Goal: Task Accomplishment & Management: Complete application form

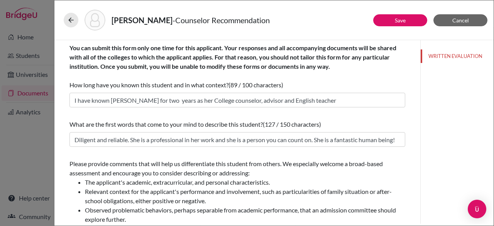
scroll to position [93, 0]
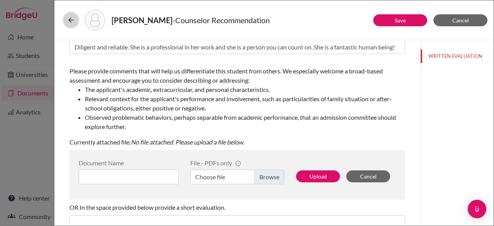
click at [67, 19] on icon at bounding box center [71, 20] width 8 height 8
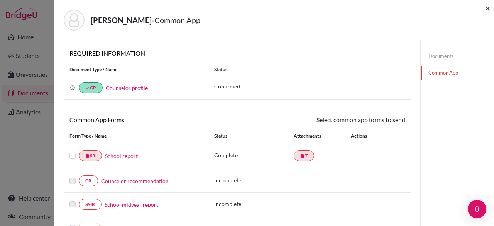
click at [488, 8] on span "×" at bounding box center [487, 7] width 5 height 11
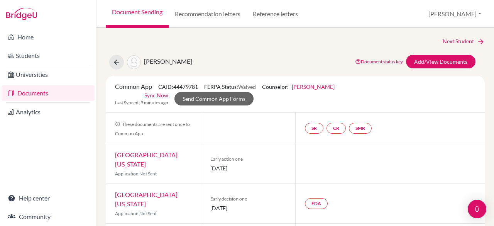
click at [160, 61] on span "[PERSON_NAME]" at bounding box center [168, 60] width 48 height 7
click at [140, 11] on link "Document Sending" at bounding box center [137, 14] width 63 height 28
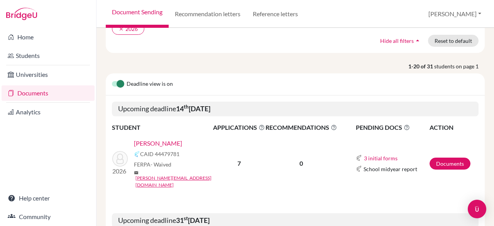
scroll to position [87, 0]
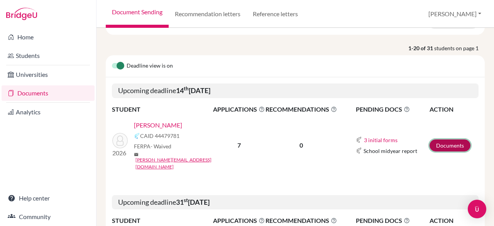
click at [440, 139] on link "Documents" at bounding box center [449, 145] width 41 height 12
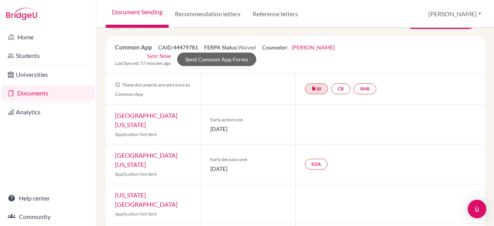
scroll to position [43, 0]
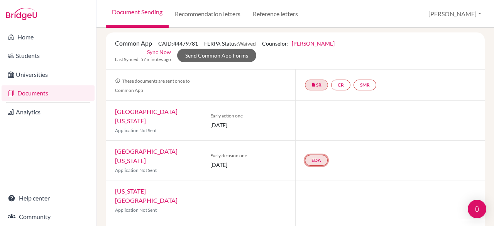
click at [314, 155] on link "EDA" at bounding box center [316, 160] width 23 height 11
click at [311, 116] on h3 "Early decision agreement" at bounding box center [315, 123] width 76 height 14
click at [312, 116] on h3 "Early decision agreement" at bounding box center [315, 123] width 76 height 14
click at [313, 156] on div "EDA" at bounding box center [318, 160] width 26 height 14
click at [313, 155] on link "EDA" at bounding box center [316, 160] width 23 height 11
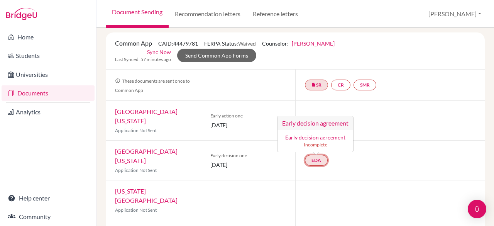
click at [319, 133] on div "Early decision agreement Incomplete" at bounding box center [315, 140] width 66 height 15
click at [317, 155] on link "EDA" at bounding box center [316, 160] width 23 height 11
click at [309, 134] on link "Early decision agreement" at bounding box center [315, 137] width 60 height 7
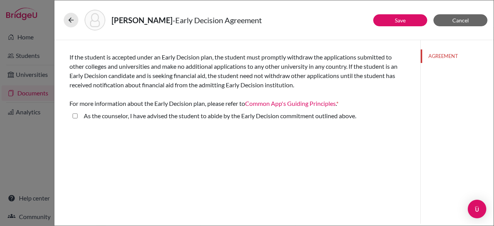
click at [75, 116] on above\ "As the counselor, I have advised the student to abide by the Early Decision com…" at bounding box center [75, 115] width 5 height 9
checkbox above\ "true"
click at [118, 163] on div "Signature *" at bounding box center [237, 149] width 336 height 33
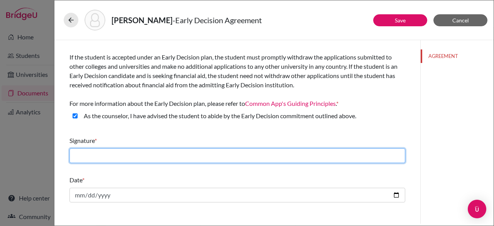
click at [115, 156] on input "text" at bounding box center [237, 155] width 336 height 15
type input "Laura Bernhard"
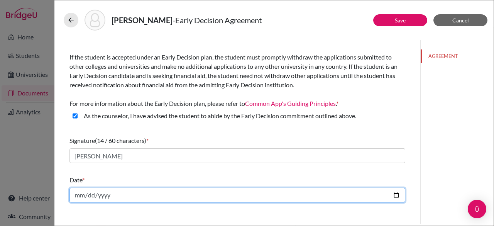
click at [146, 201] on input "date" at bounding box center [237, 195] width 336 height 15
click at [398, 193] on input "date" at bounding box center [237, 195] width 336 height 15
type input "2025-08-19"
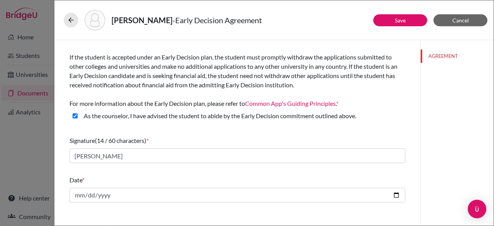
click at [269, 135] on div "Signature (14 / 60 characters) * Laura Bernhard" at bounding box center [237, 149] width 336 height 33
click at [400, 22] on link "Save" at bounding box center [400, 20] width 11 height 7
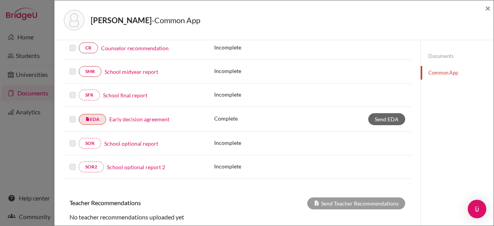
scroll to position [148, 0]
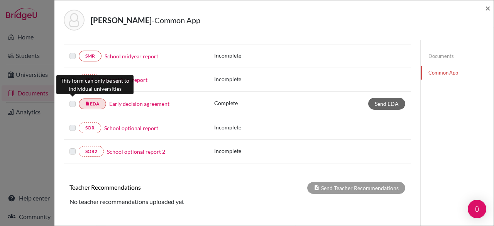
click at [72, 99] on label at bounding box center [72, 99] width 6 height 0
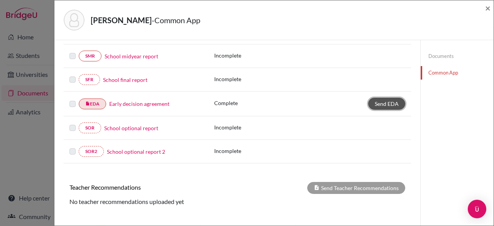
click at [377, 101] on span "Send EDA" at bounding box center [387, 103] width 24 height 7
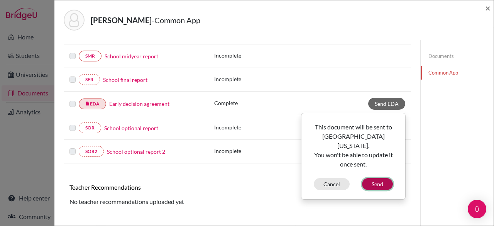
click at [377, 178] on button "Send" at bounding box center [377, 184] width 31 height 12
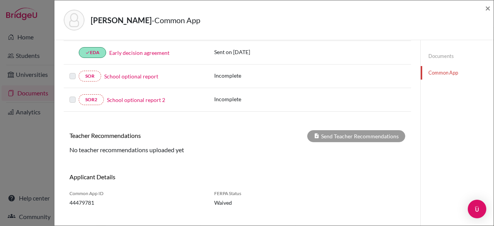
scroll to position [0, 0]
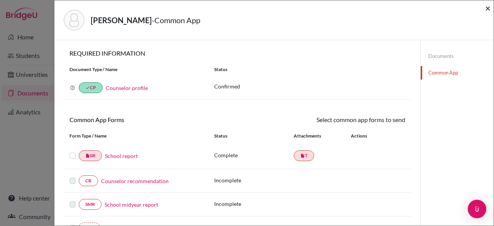
click at [486, 6] on span "×" at bounding box center [487, 7] width 5 height 11
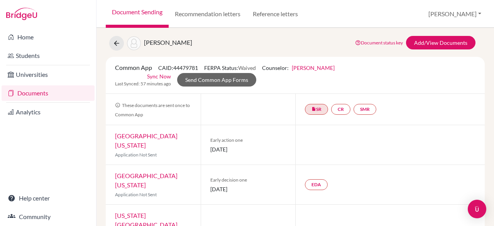
scroll to position [18, 0]
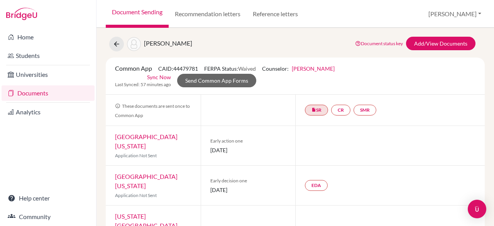
click at [62, 98] on link "Documents" at bounding box center [48, 92] width 93 height 15
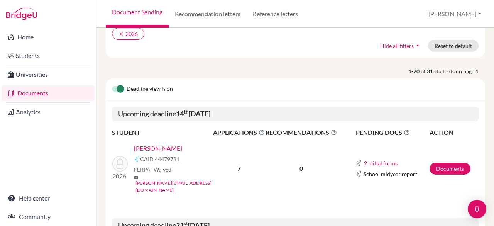
scroll to position [96, 0]
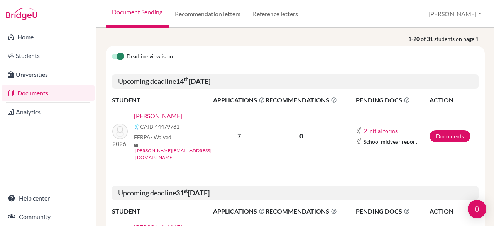
click at [166, 113] on link "[PERSON_NAME]" at bounding box center [158, 115] width 48 height 9
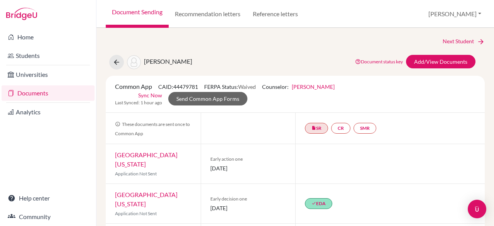
drag, startPoint x: 48, startPoint y: 94, endPoint x: 35, endPoint y: 95, distance: 12.8
click at [35, 95] on link "Documents" at bounding box center [48, 92] width 93 height 15
